Goal: Information Seeking & Learning: Learn about a topic

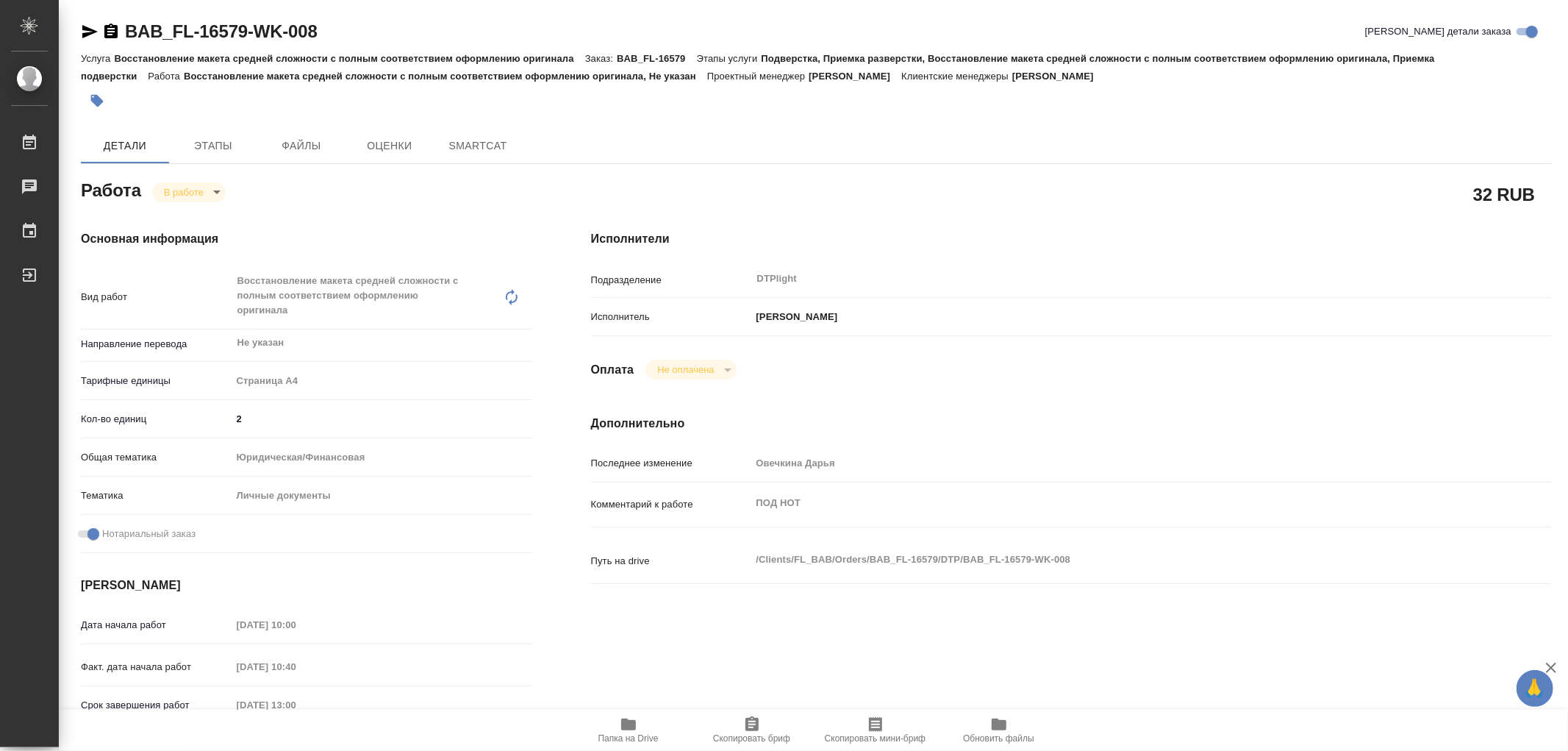
type textarea "x"
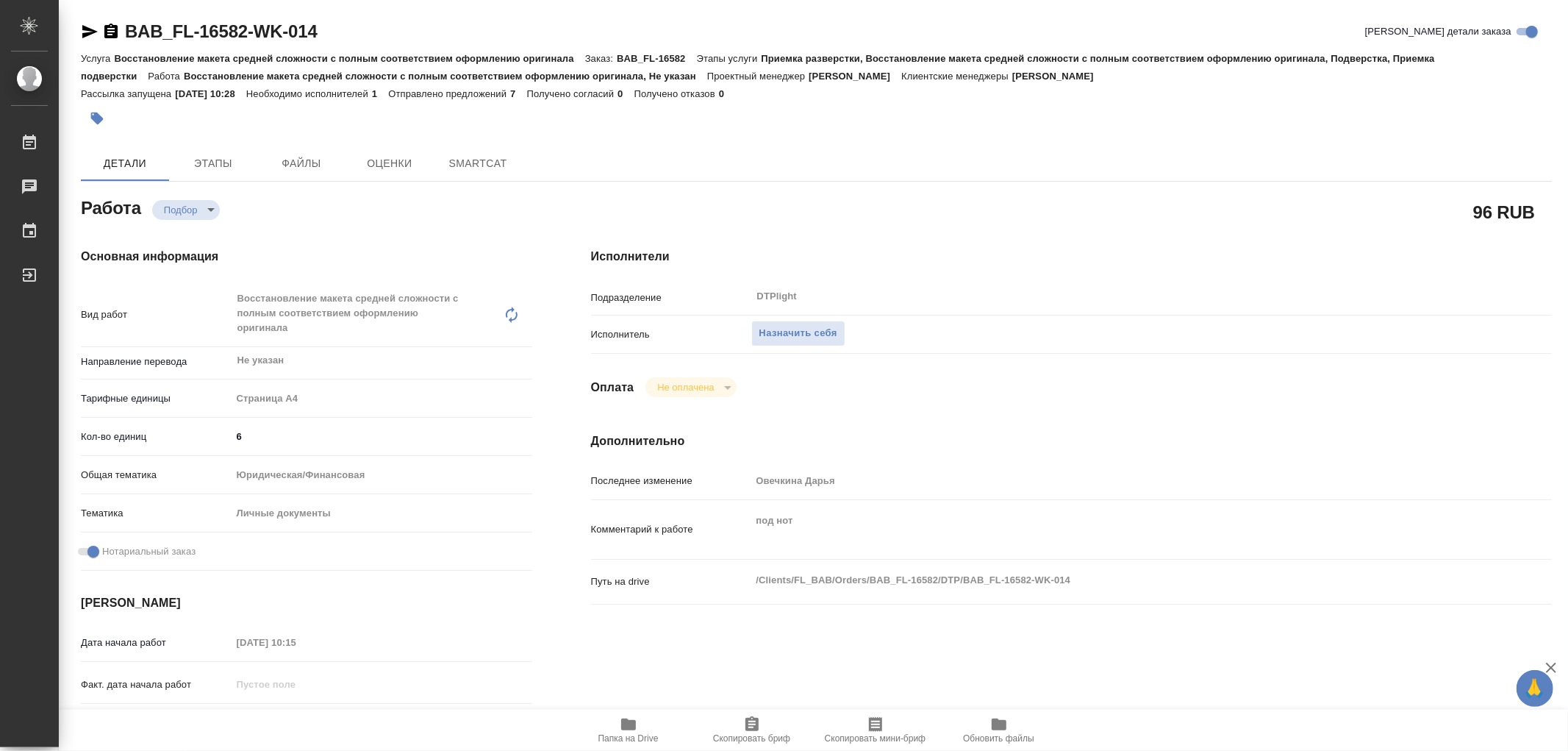
type textarea "x"
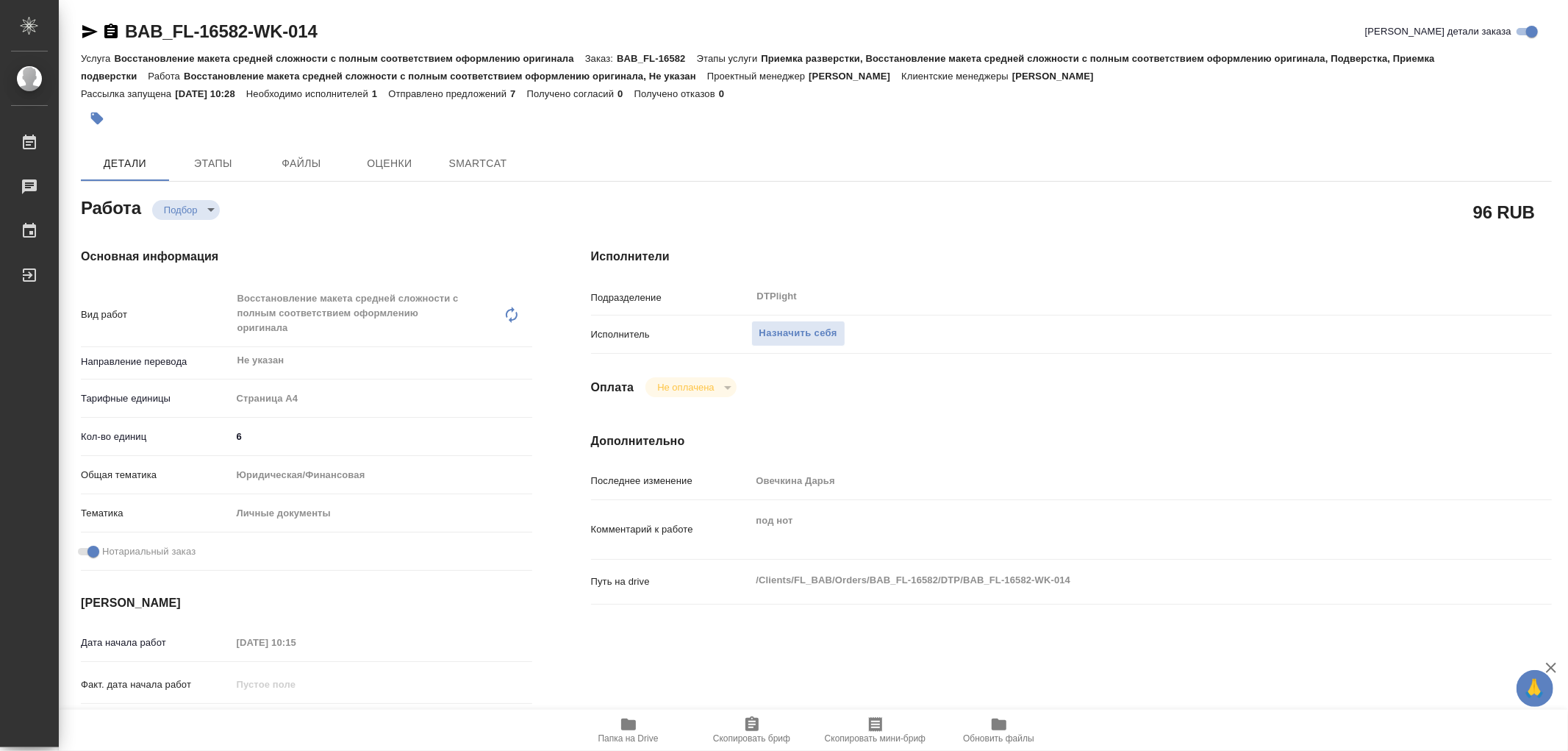
type textarea "x"
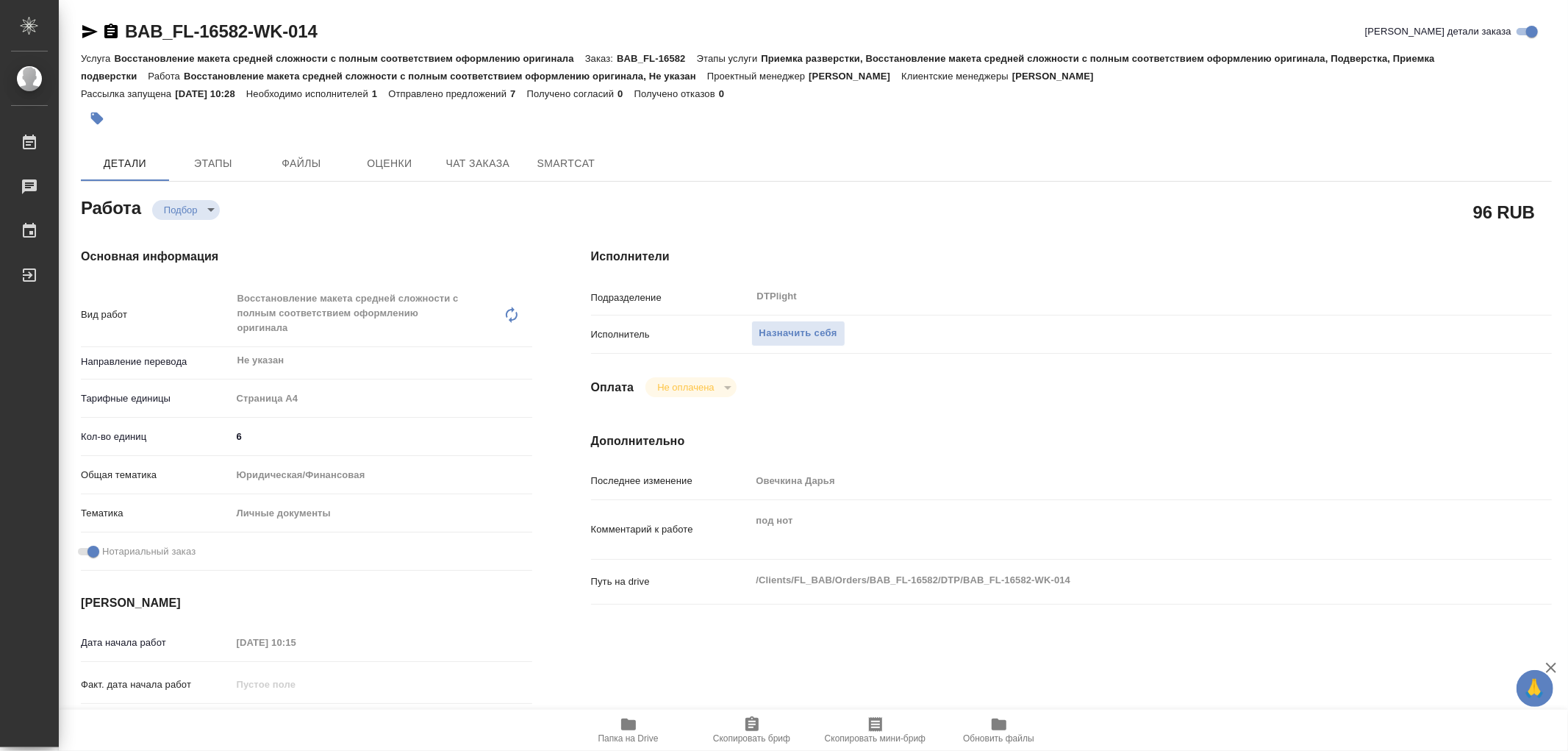
type textarea "x"
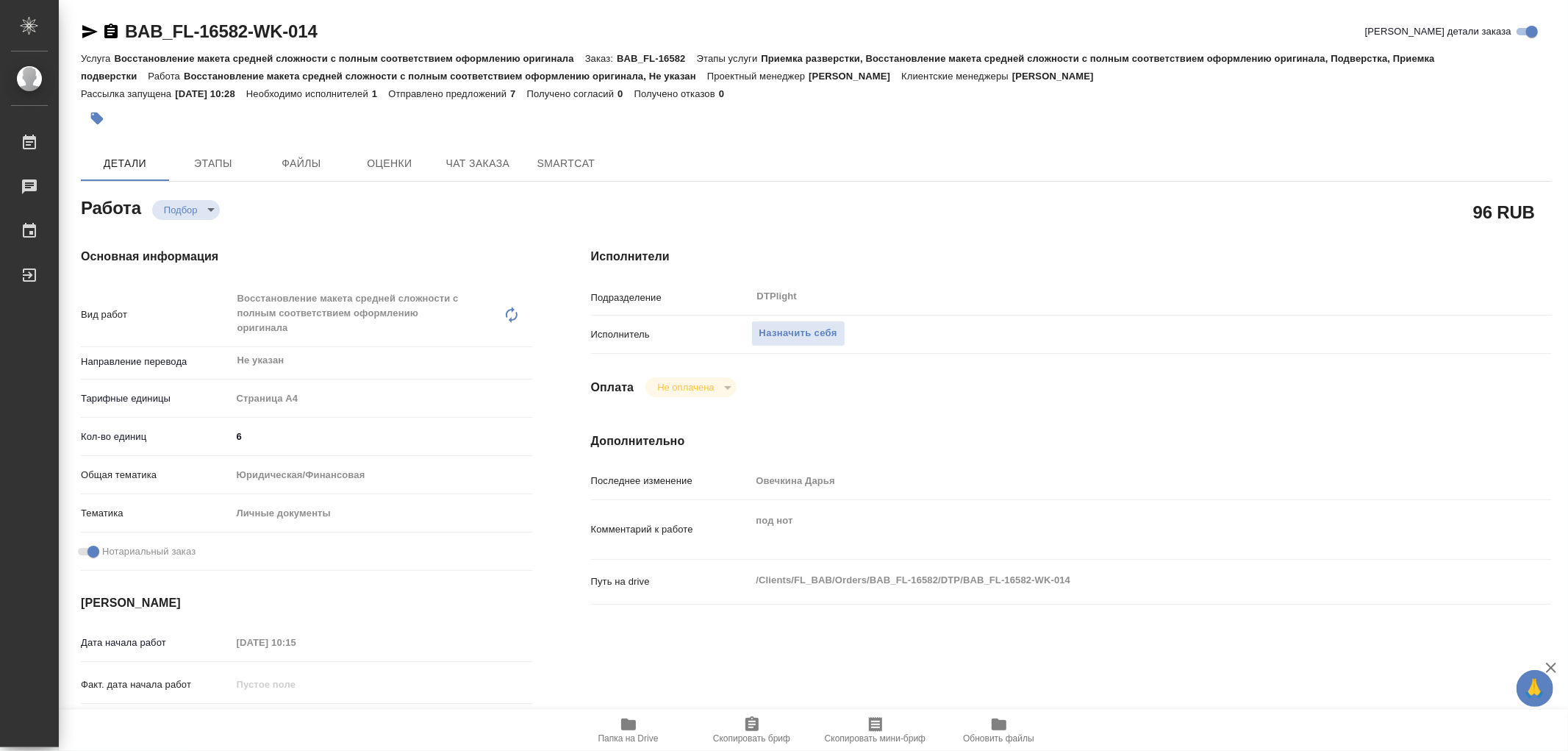
type textarea "x"
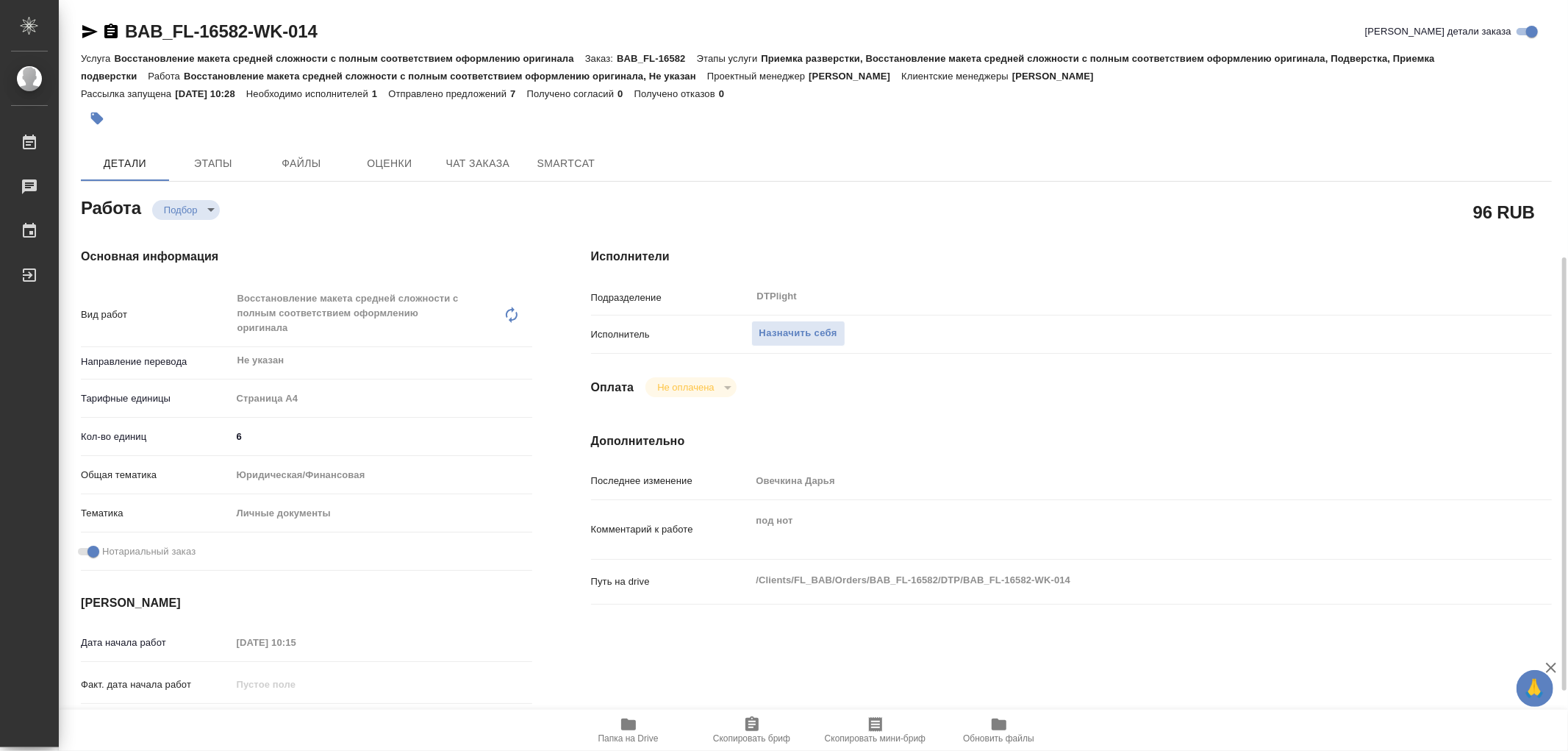
scroll to position [163, 0]
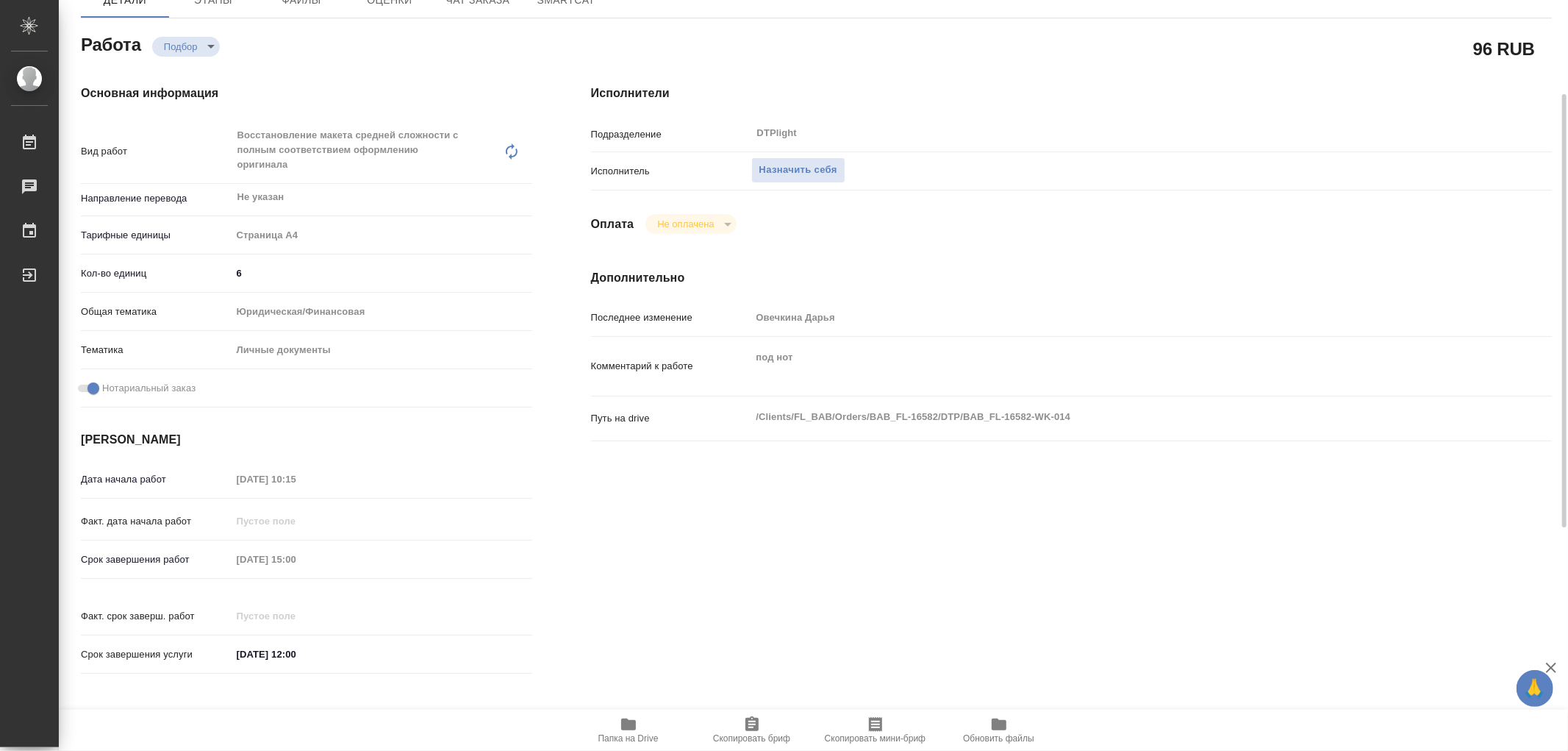
click at [631, 725] on icon "button" at bounding box center [628, 725] width 14 height 12
